Goal: Transaction & Acquisition: Book appointment/travel/reservation

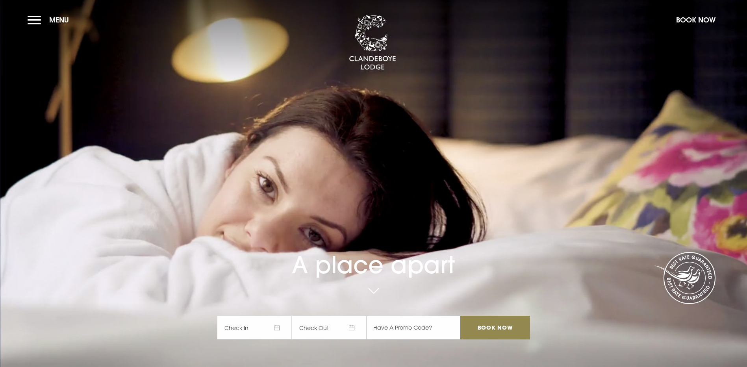
click at [278, 316] on span "Check In" at bounding box center [254, 328] width 75 height 24
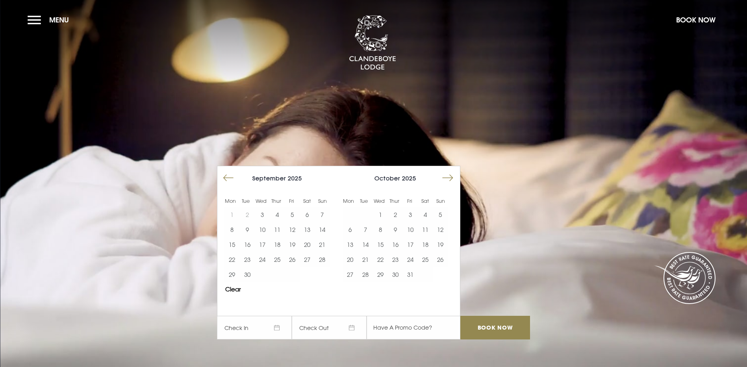
click at [455, 170] on button "Move forward to switch to the next month." at bounding box center [447, 177] width 15 height 15
click at [399, 222] on button "6" at bounding box center [395, 229] width 15 height 15
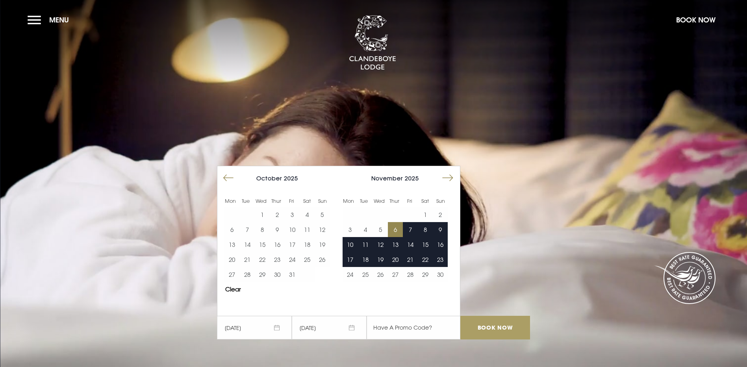
click at [513, 316] on input "Book Now" at bounding box center [494, 328] width 69 height 24
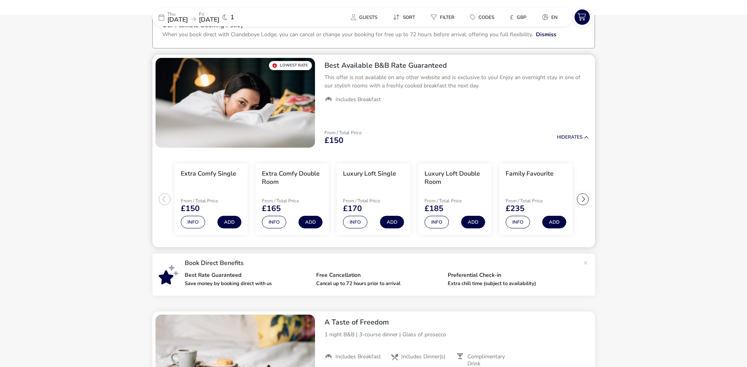
scroll to position [53, 0]
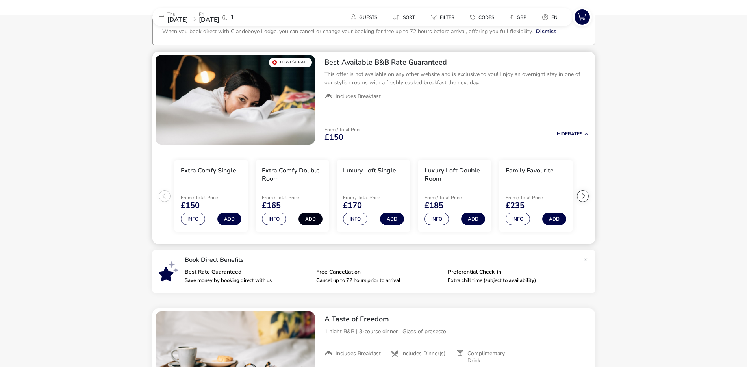
click at [306, 218] on button "Add" at bounding box center [310, 219] width 24 height 13
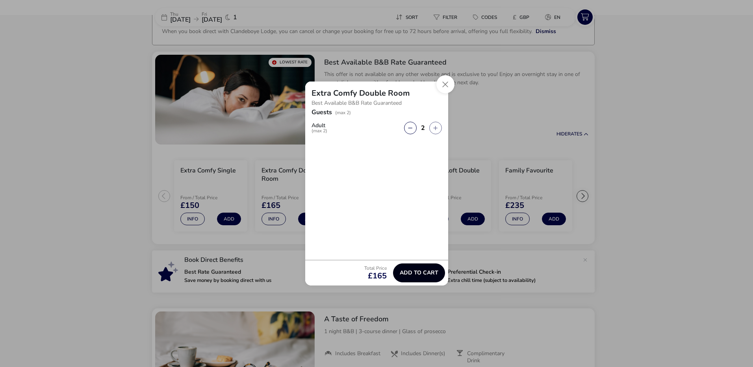
click at [414, 269] on button "Add to cart" at bounding box center [419, 272] width 52 height 19
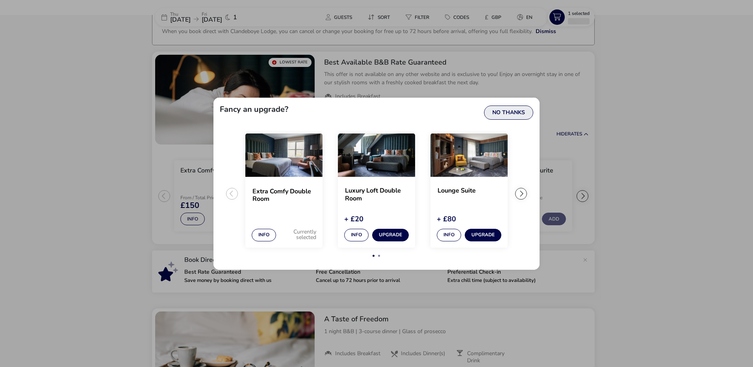
click at [498, 118] on button "No Thanks" at bounding box center [508, 113] width 49 height 14
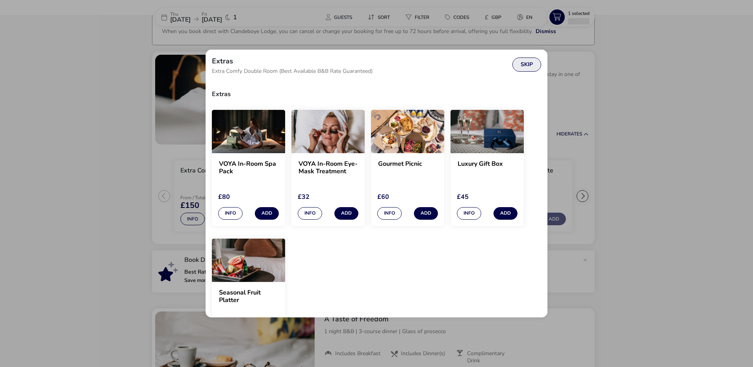
click at [533, 61] on button "Skip" at bounding box center [526, 64] width 29 height 14
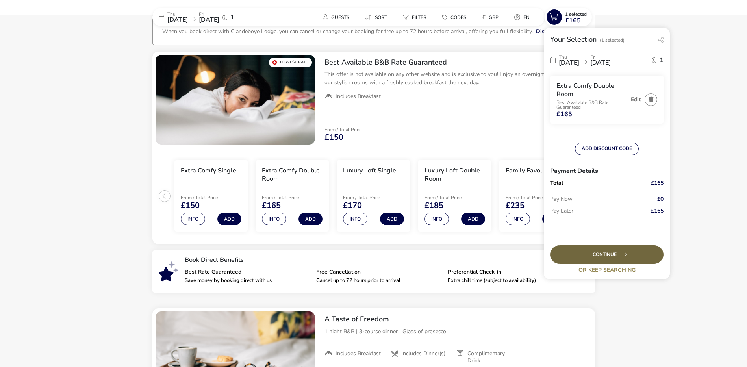
click at [624, 256] on div "Continue" at bounding box center [606, 254] width 113 height 19
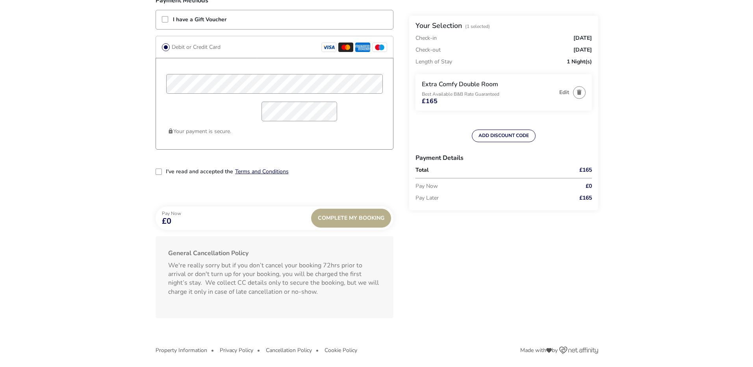
scroll to position [642, 0]
